Goal: Task Accomplishment & Management: Manage account settings

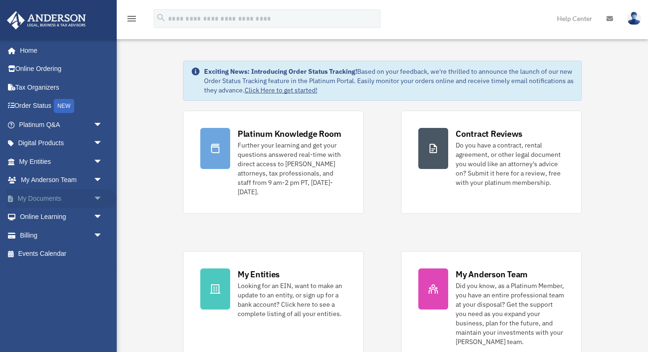
click at [101, 201] on span "arrow_drop_down" at bounding box center [102, 198] width 19 height 19
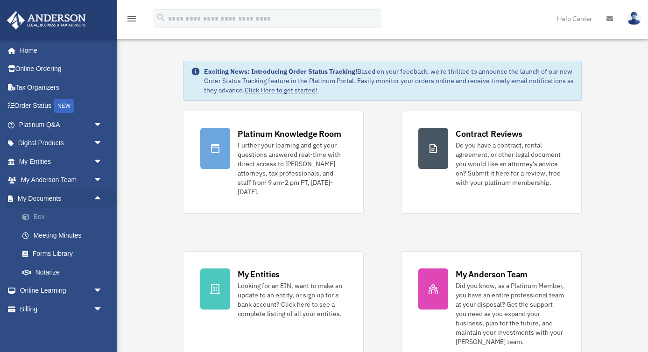
click at [50, 214] on link "Box" at bounding box center [65, 217] width 104 height 19
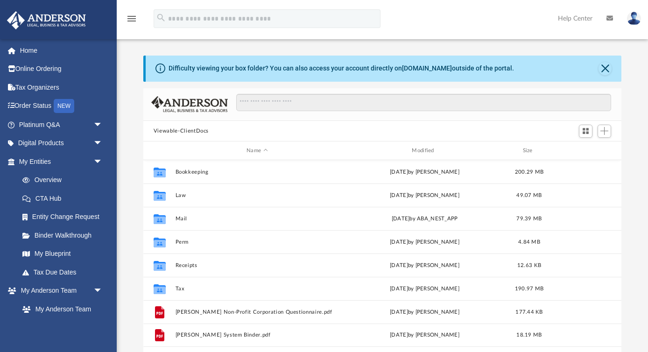
scroll to position [212, 478]
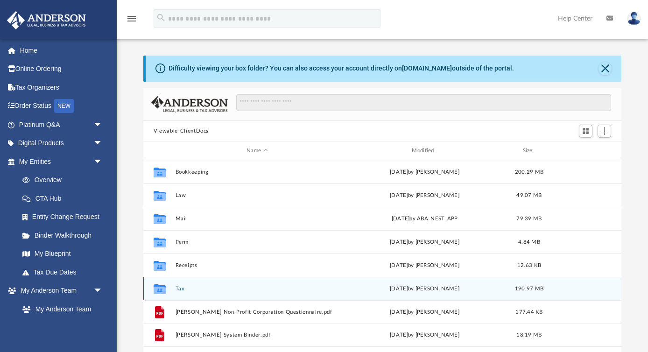
click at [178, 289] on button "Tax" at bounding box center [256, 289] width 163 height 6
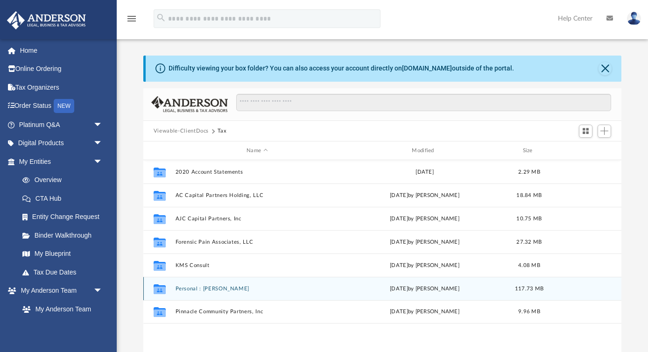
click at [196, 287] on button "Personal : [PERSON_NAME]" at bounding box center [256, 289] width 163 height 6
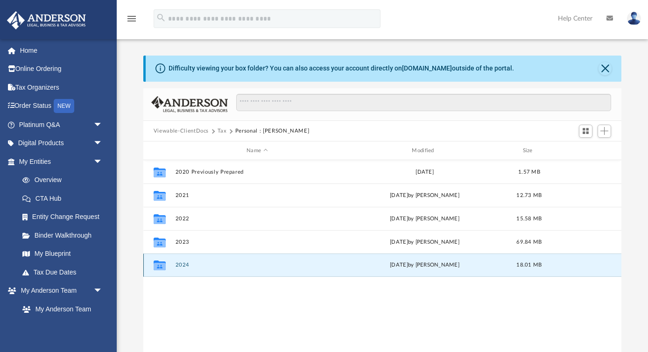
click at [183, 266] on button "2024" at bounding box center [256, 265] width 163 height 6
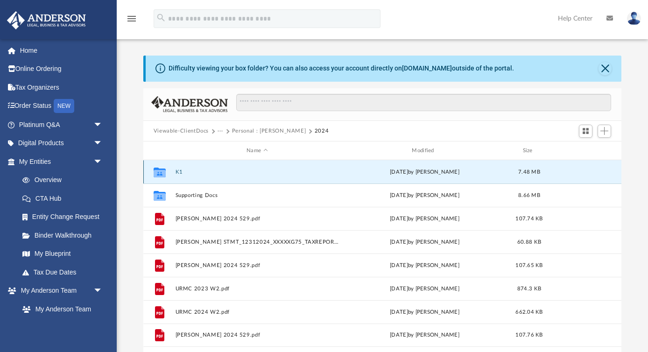
click at [180, 170] on button "K1" at bounding box center [256, 172] width 163 height 6
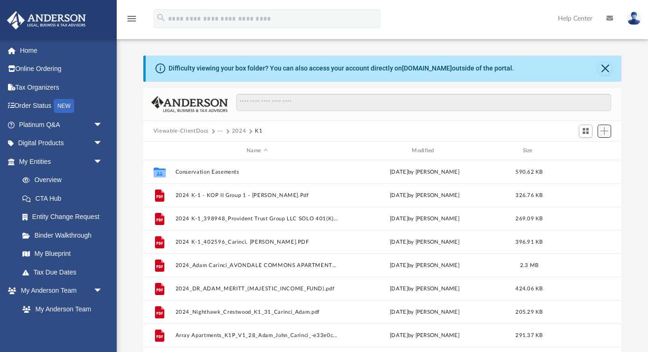
click at [607, 134] on span "Add" at bounding box center [605, 131] width 8 height 8
click at [582, 149] on li "Upload" at bounding box center [591, 150] width 30 height 10
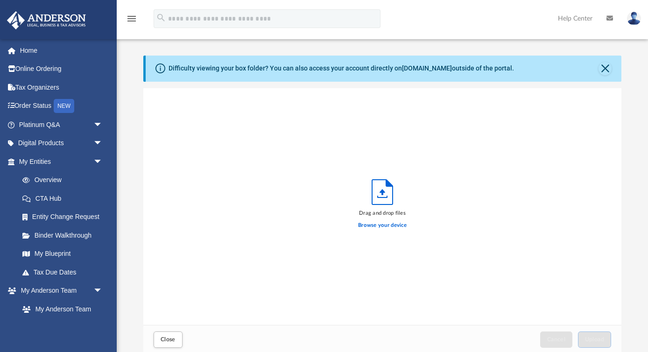
scroll to position [237, 478]
click at [387, 225] on label "Browse your device" at bounding box center [382, 225] width 49 height 8
click at [0, 0] on input "Browse your device" at bounding box center [0, 0] width 0 height 0
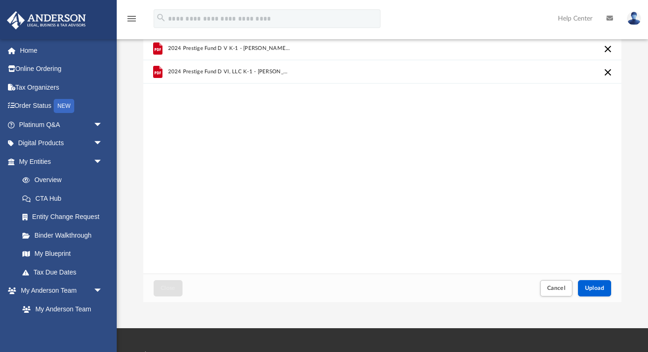
scroll to position [85, 0]
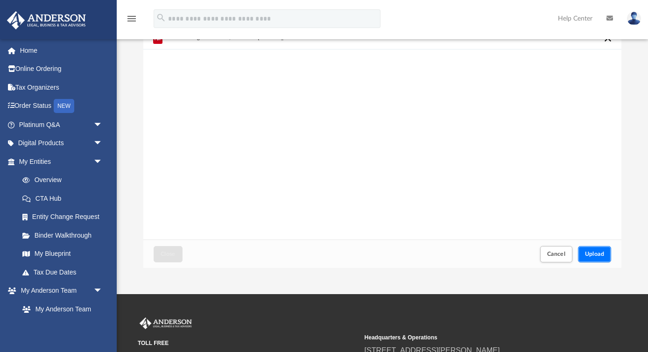
click at [590, 260] on button "Upload" at bounding box center [595, 254] width 34 height 16
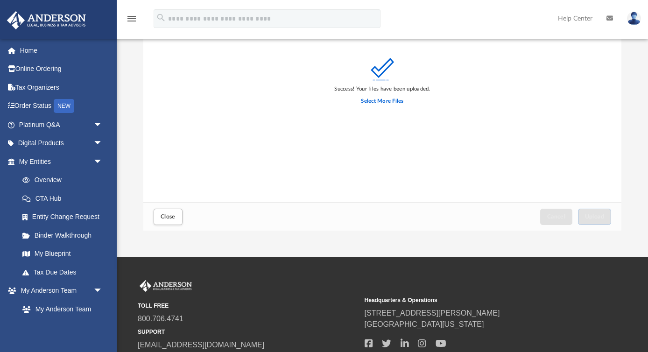
scroll to position [132, 0]
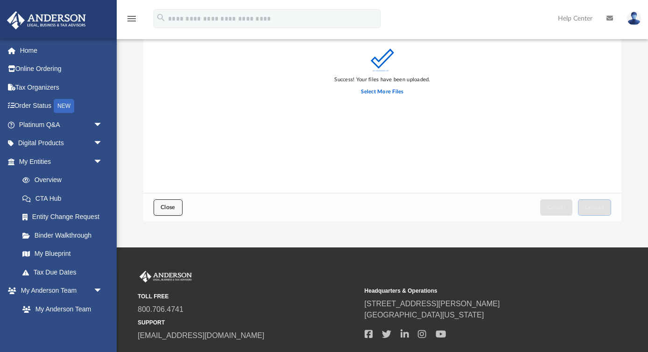
click at [169, 209] on span "Close" at bounding box center [168, 208] width 15 height 6
